Goal: Navigation & Orientation: Find specific page/section

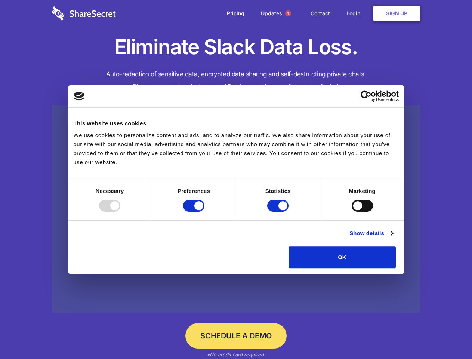
click at [120, 211] on div at bounding box center [109, 205] width 21 height 12
click at [204, 211] on input "Preferences" at bounding box center [193, 205] width 21 height 12
checkbox input "false"
click at [279, 211] on input "Statistics" at bounding box center [277, 205] width 21 height 12
checkbox input "false"
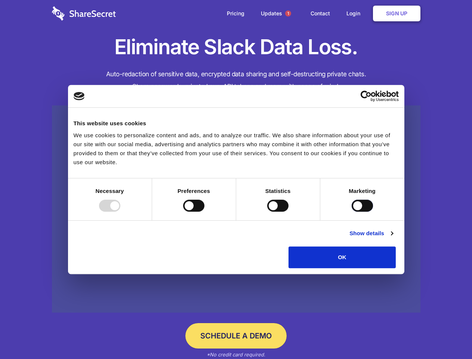
click at [351, 211] on input "Marketing" at bounding box center [361, 205] width 21 height 12
checkbox input "true"
click at [393, 238] on link "Show details" at bounding box center [370, 233] width 43 height 9
click at [0, 0] on li "Necessary 7 Necessary cookies help make a website usable by enabling basic func…" at bounding box center [0, 0] width 0 height 0
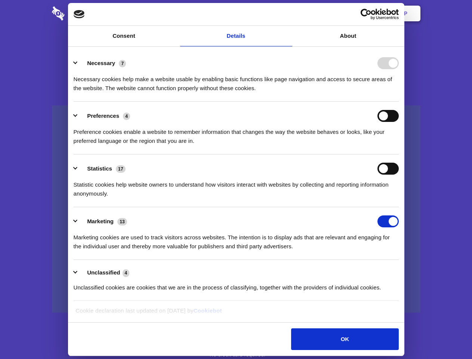
click at [288, 13] on span "1" at bounding box center [288, 13] width 6 height 6
